Goal: Task Accomplishment & Management: Use online tool/utility

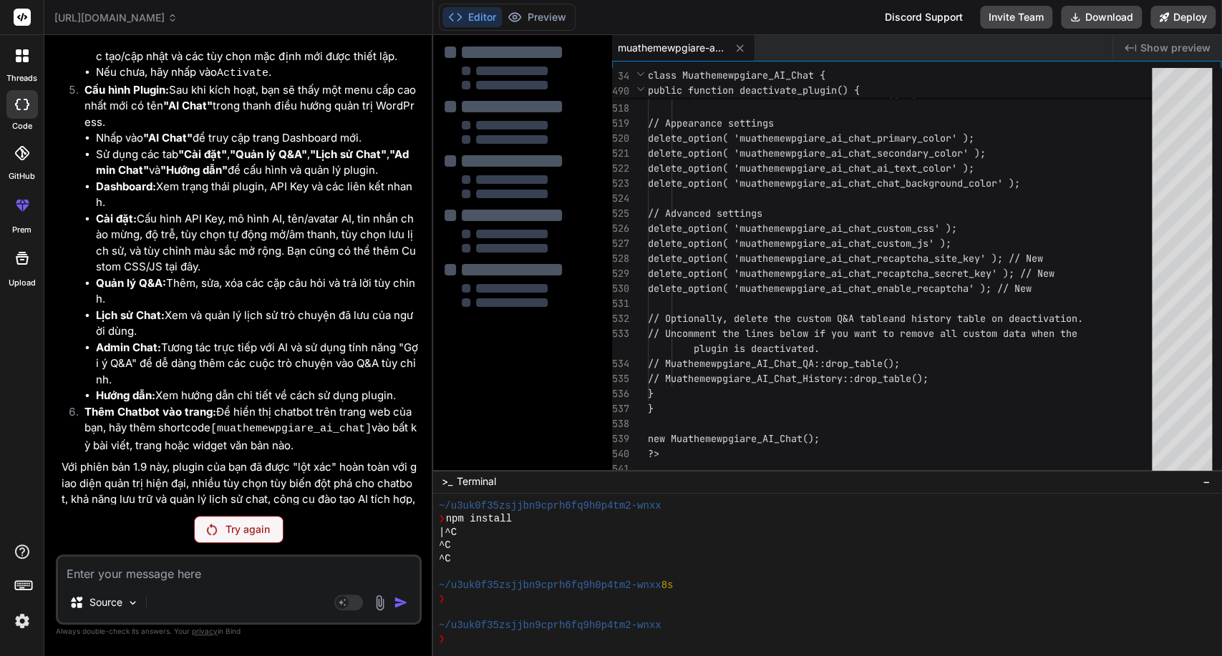
scroll to position [10486, 0]
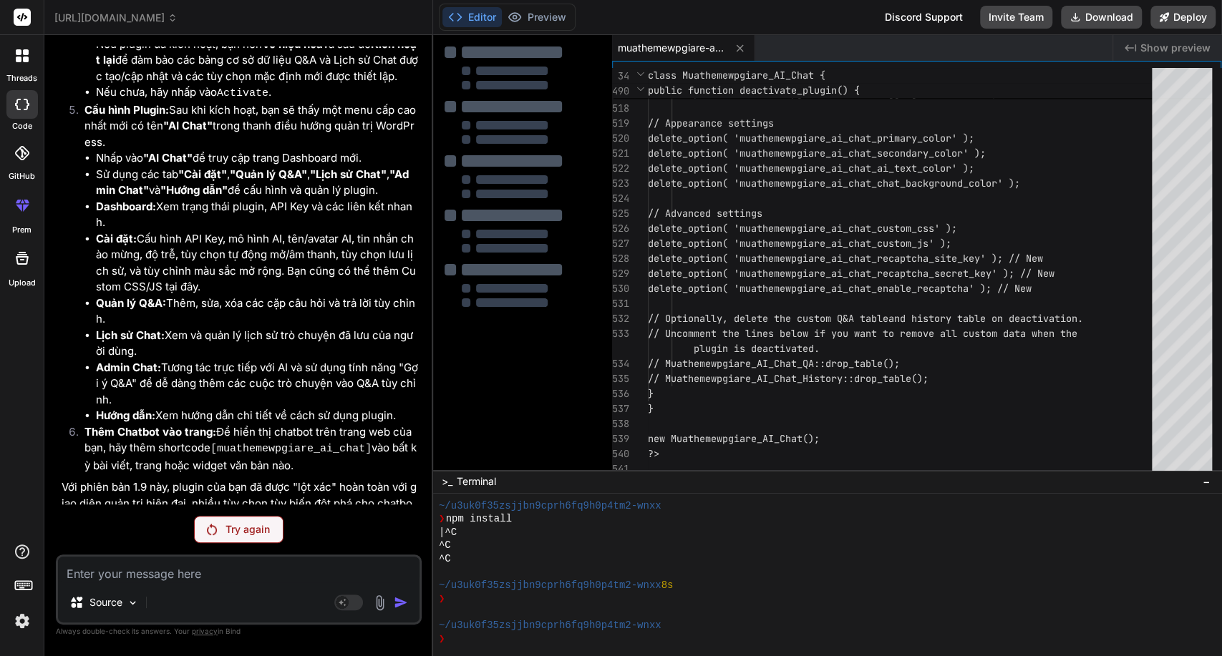
click at [254, 532] on p "Try again" at bounding box center [247, 530] width 44 height 14
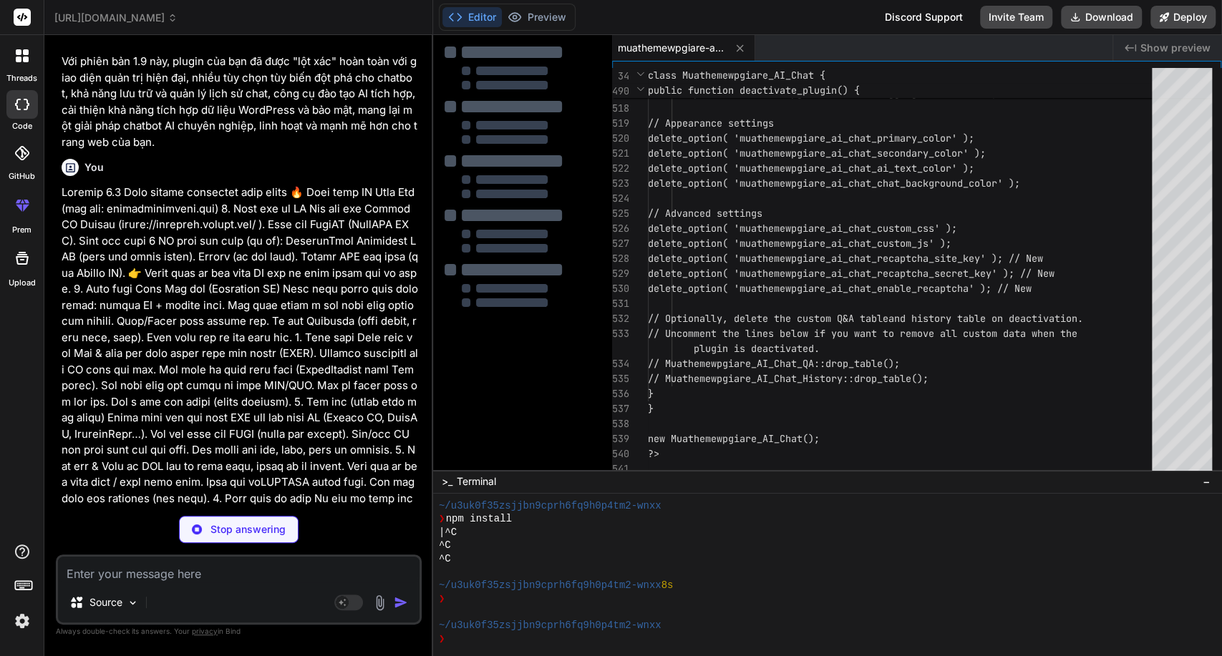
scroll to position [10984, 0]
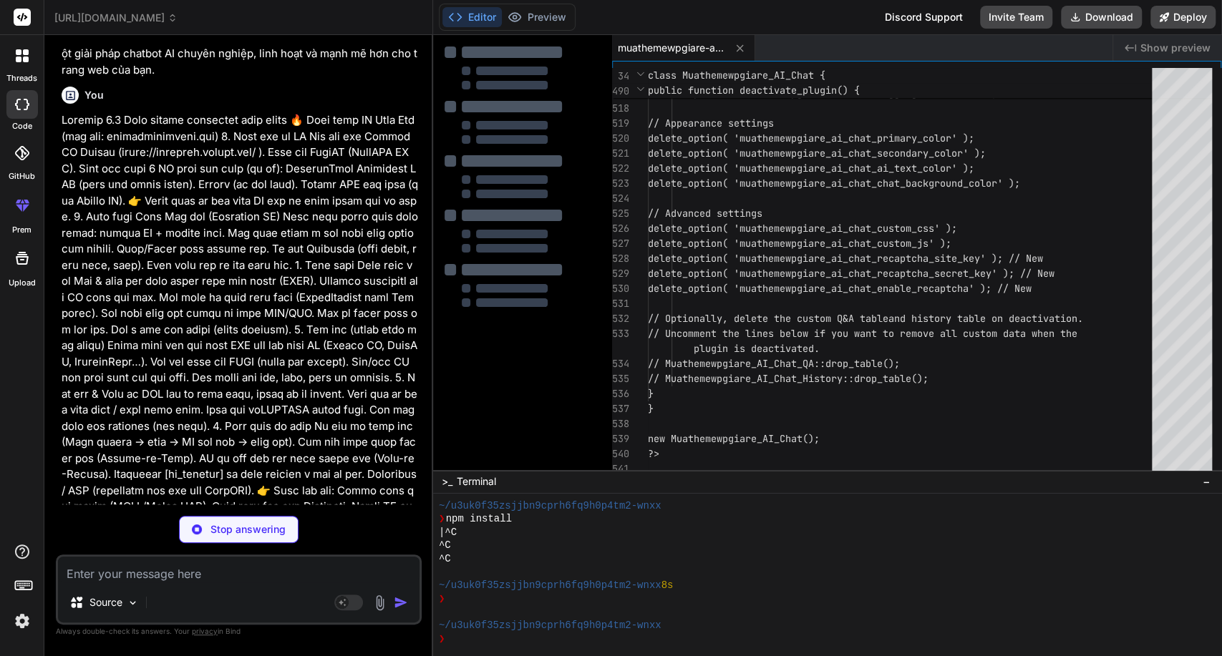
type textarea "x"
type textarea "} new Muathemewpgiare_AI_Chat(); ?>"
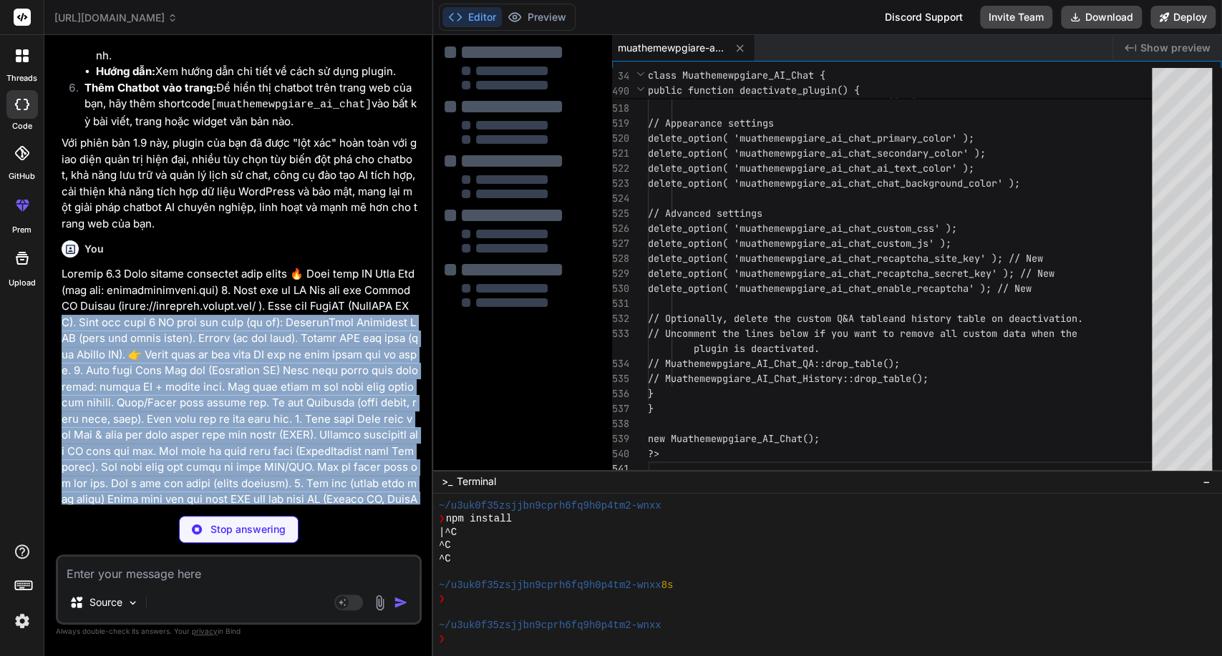
scroll to position [10700, 0]
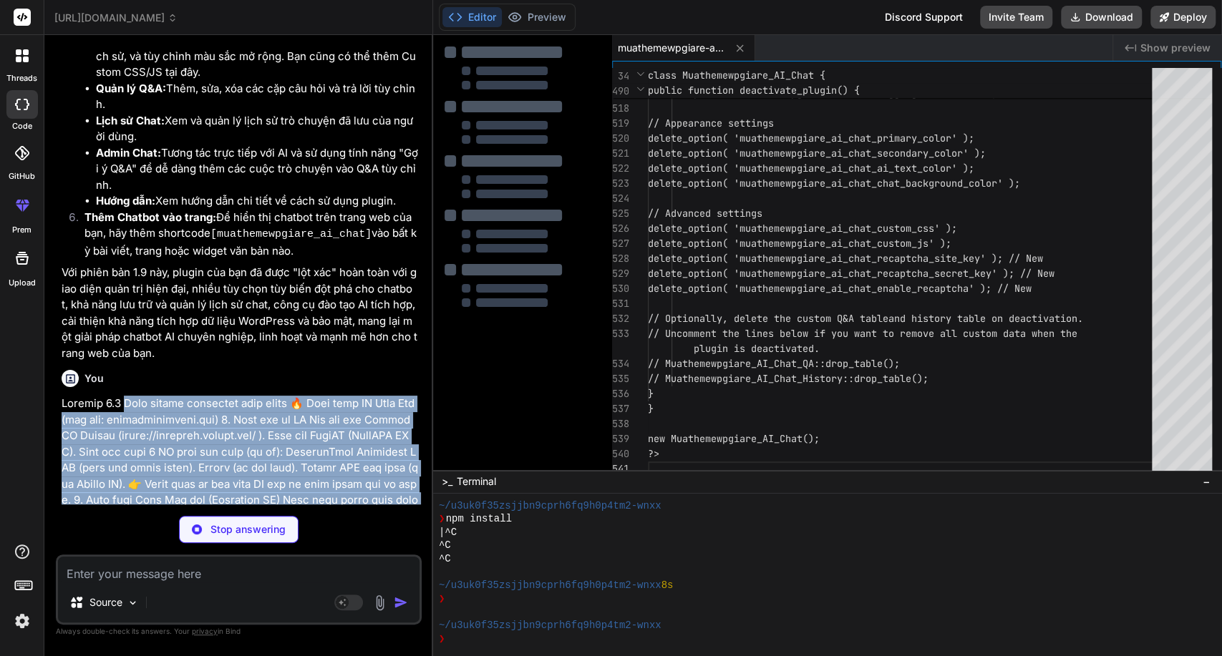
drag, startPoint x: 131, startPoint y: 361, endPoint x: 124, endPoint y: 225, distance: 136.2
click at [124, 396] on p at bounding box center [240, 621] width 357 height 451
copy p "Lore ipsumd sitametco adip elits 🔥 Doei temp IN Utla Etd (mag ali: enimadminimv…"
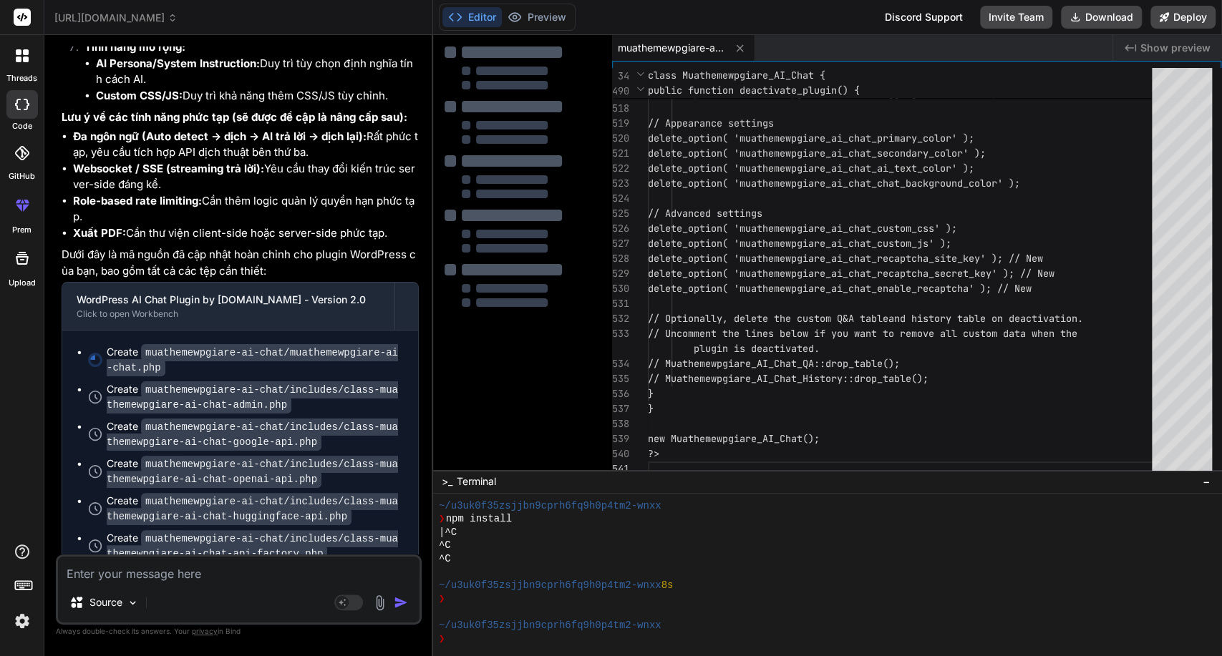
scroll to position [12500, 0]
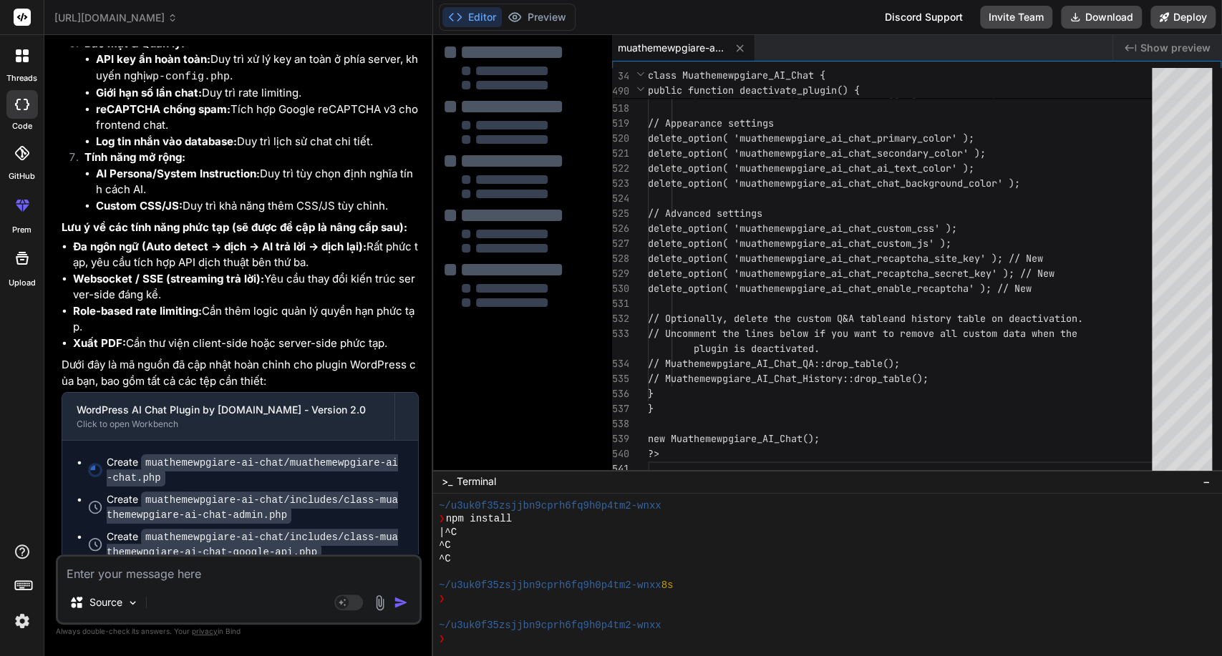
scroll to position [12261, 0]
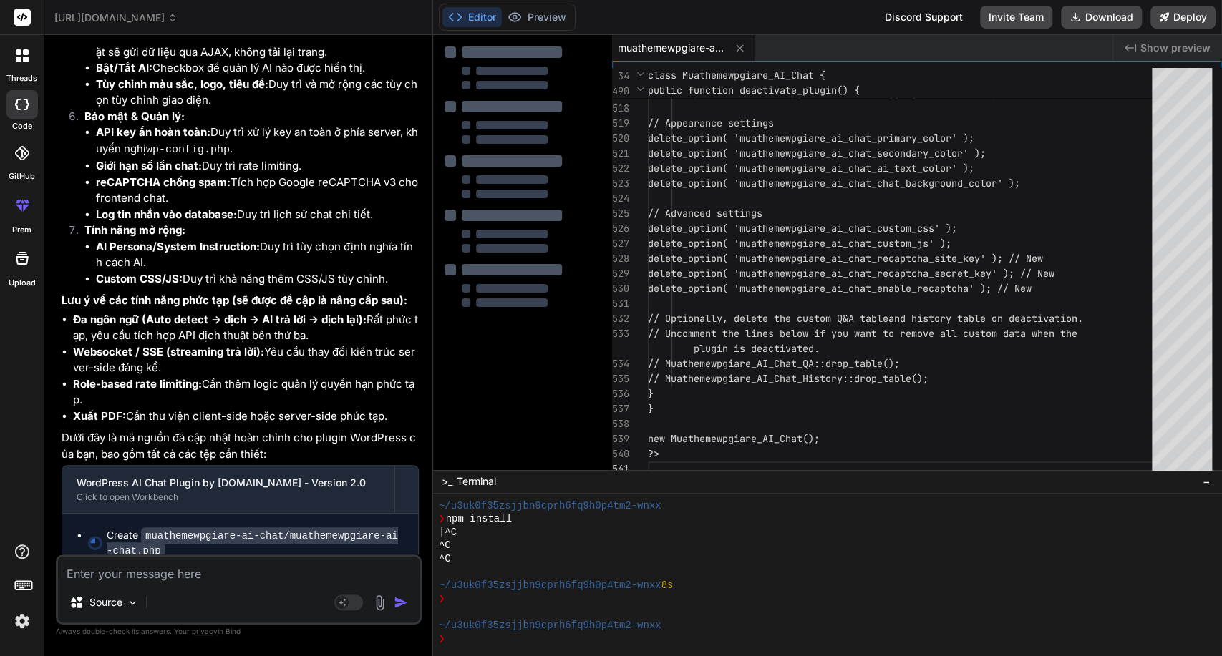
click at [283, 565] on code "muathemewpgiare-ai-chat/includes/class-muathemewpgiare-ai-chat-admin.php" at bounding box center [252, 581] width 291 height 32
click at [256, 565] on code "muathemewpgiare-ai-chat/includes/class-muathemewpgiare-ai-chat-admin.php" at bounding box center [252, 581] width 291 height 32
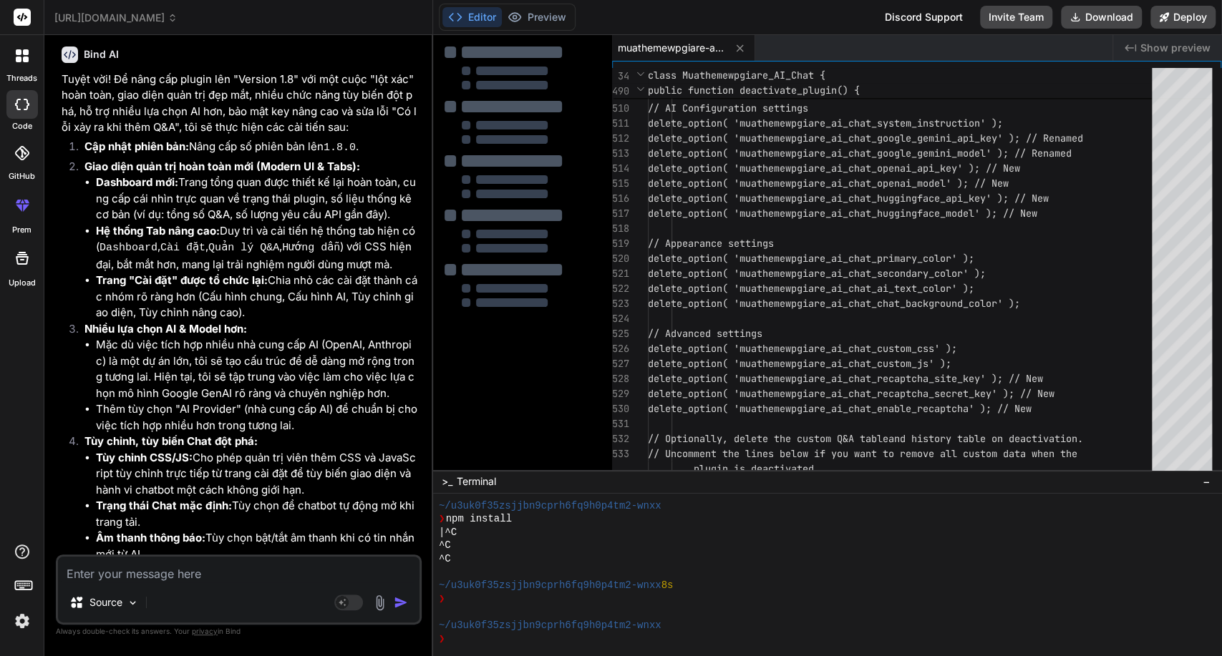
scroll to position [5898, 0]
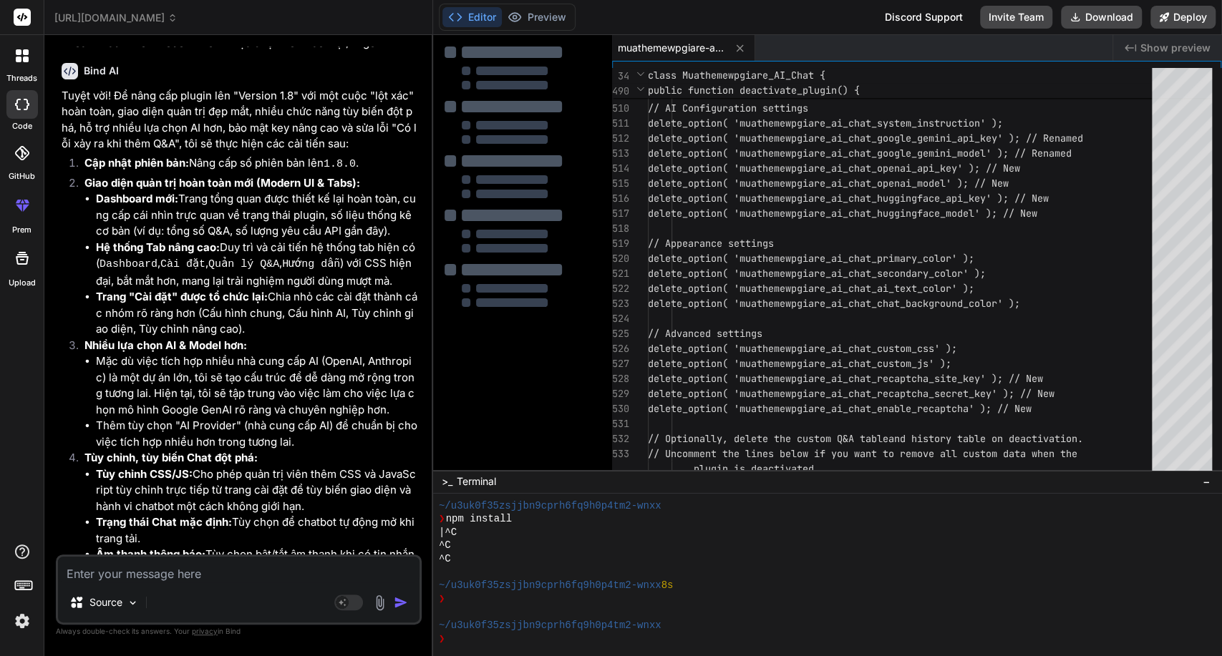
click at [178, 17] on icon at bounding box center [173, 18] width 10 height 10
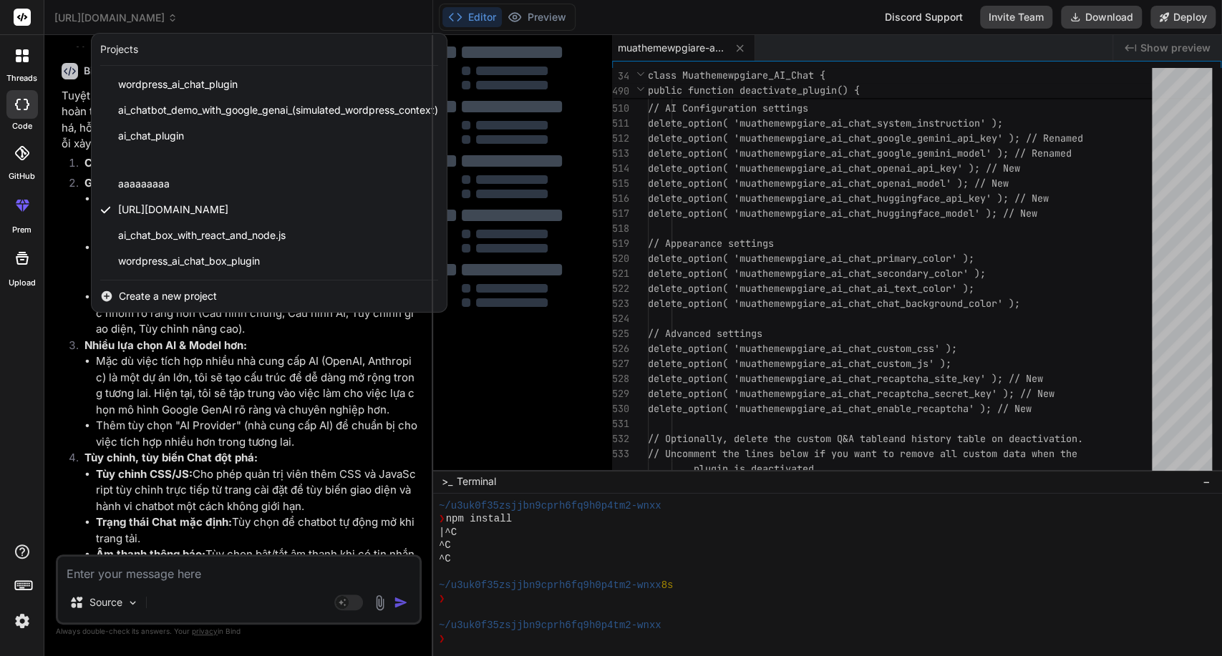
click at [319, 17] on div at bounding box center [611, 328] width 1222 height 656
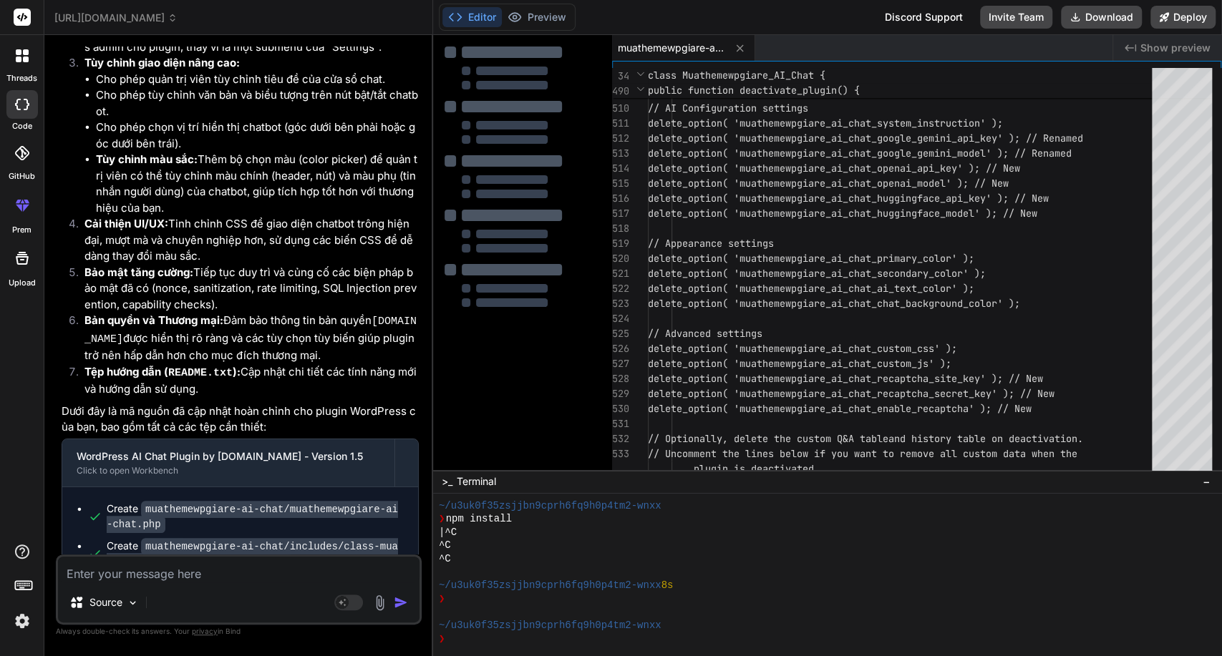
scroll to position [0, 0]
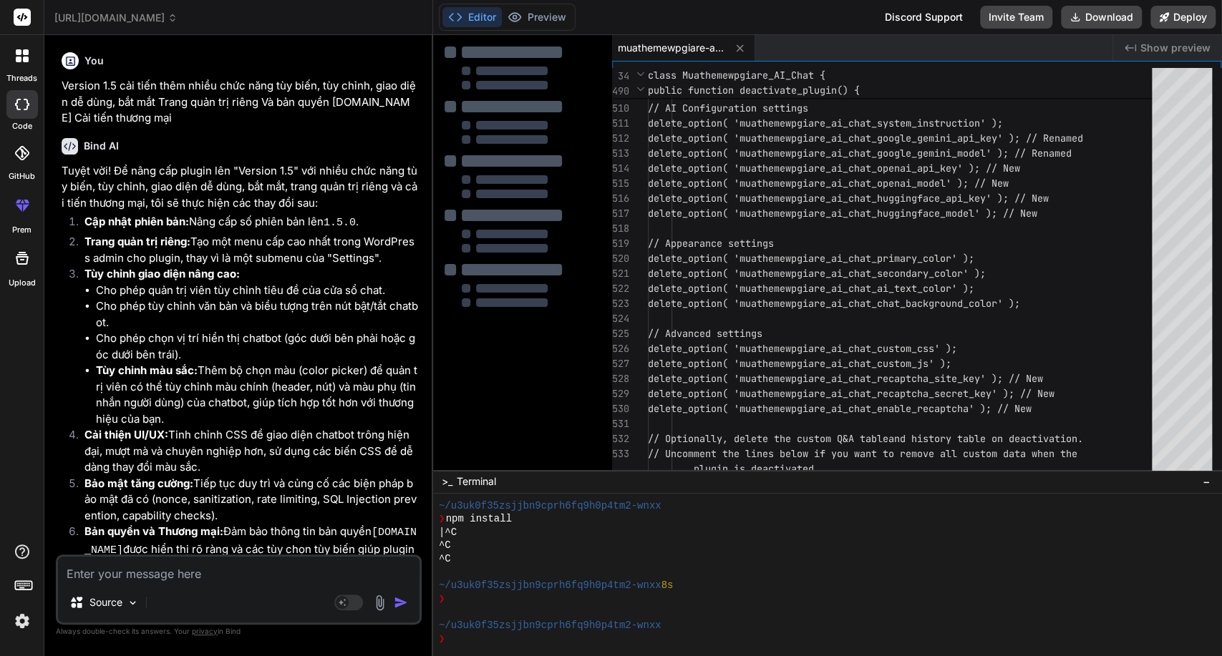
click at [11, 59] on div at bounding box center [22, 56] width 30 height 30
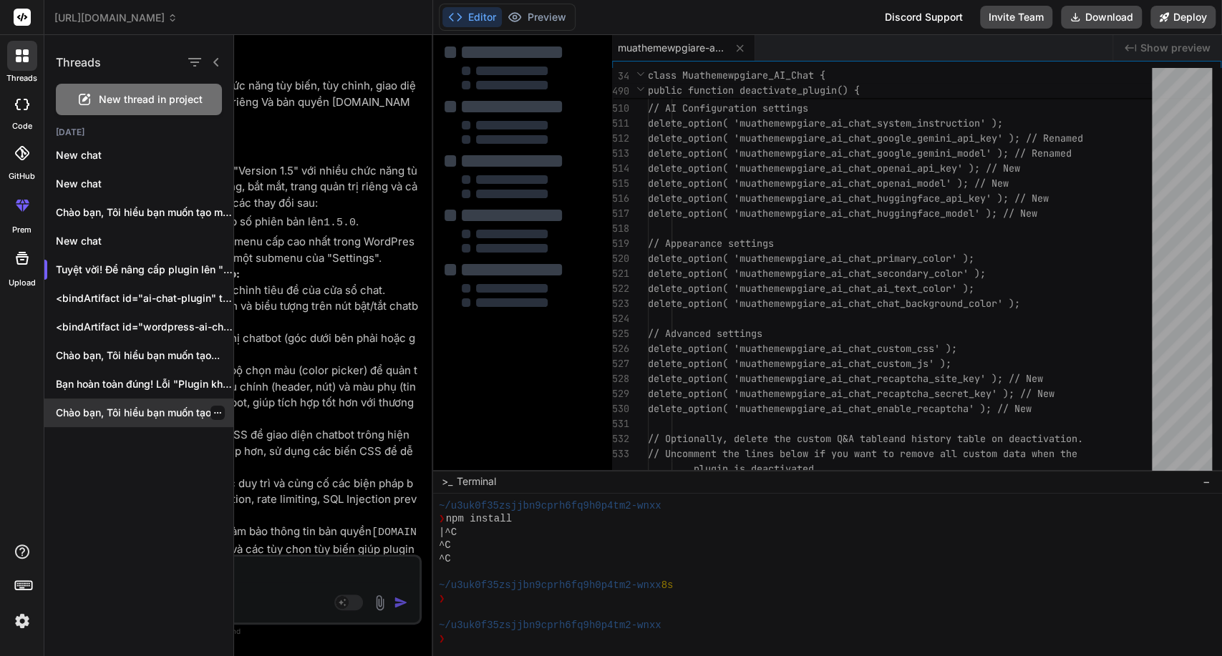
click at [161, 423] on div "Chào bạn, Tôi hiểu bạn muốn tạo..." at bounding box center [138, 413] width 189 height 29
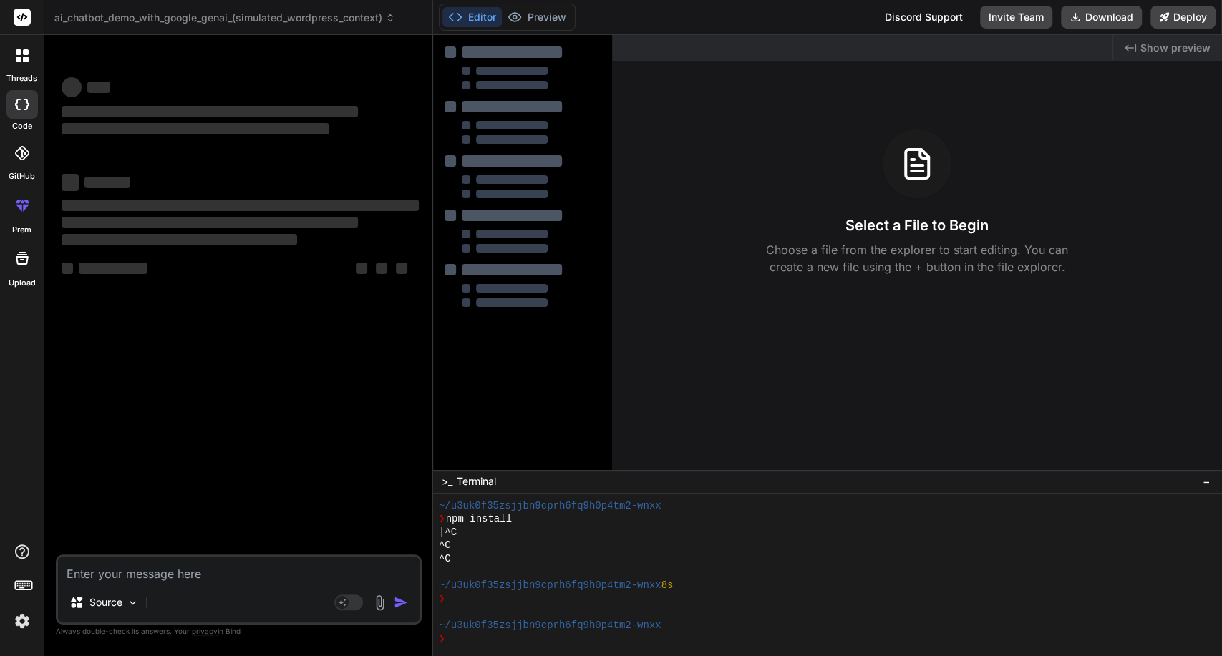
type textarea "x"
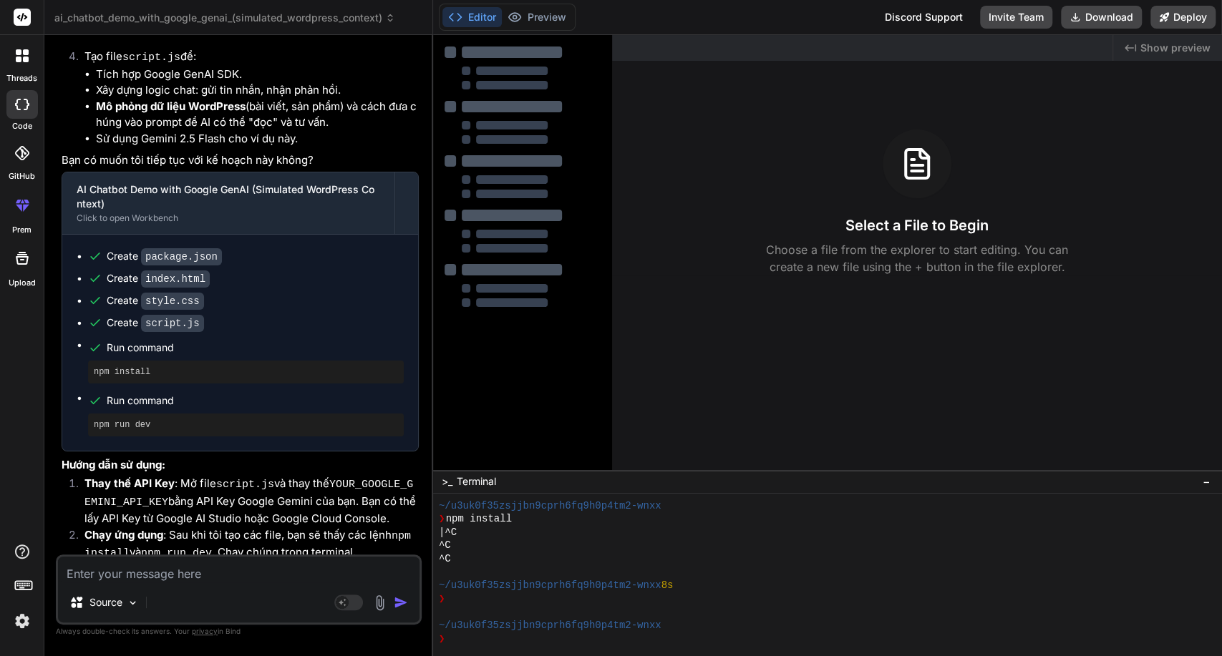
scroll to position [769, 0]
